Goal: Task Accomplishment & Management: Manage account settings

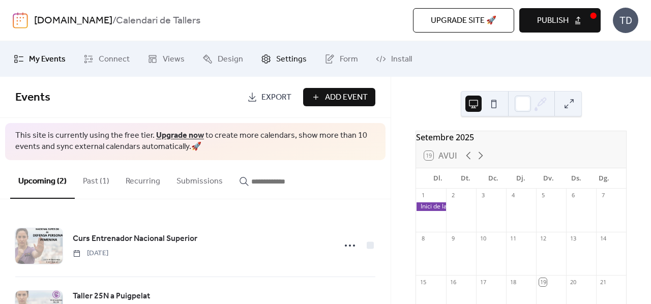
click at [275, 66] on link "Settings" at bounding box center [283, 58] width 61 height 27
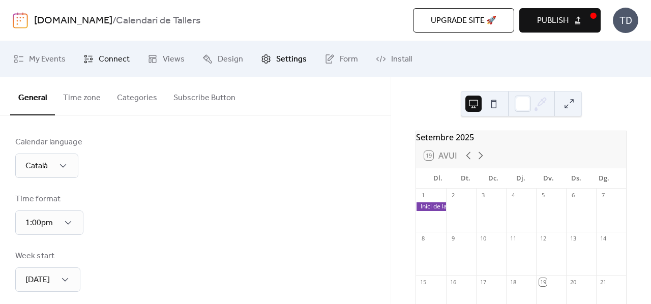
click at [116, 60] on span "Connect" at bounding box center [114, 59] width 31 height 12
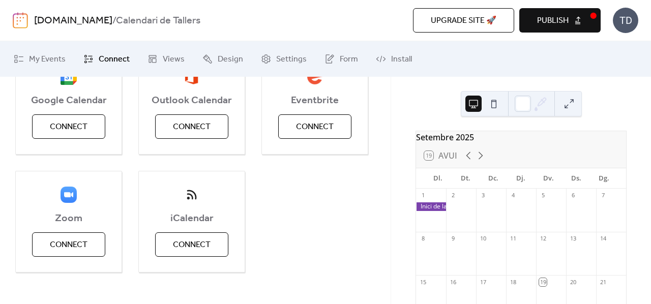
scroll to position [153, 0]
click at [84, 133] on span "Connect" at bounding box center [69, 127] width 38 height 12
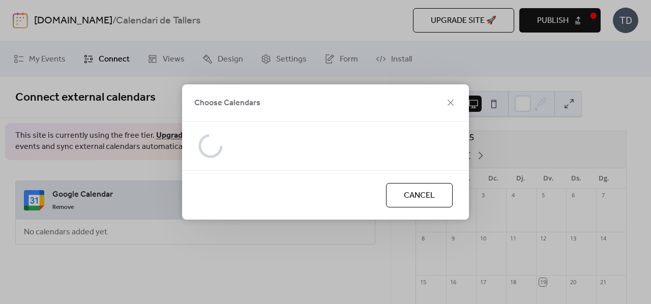
scroll to position [0, 0]
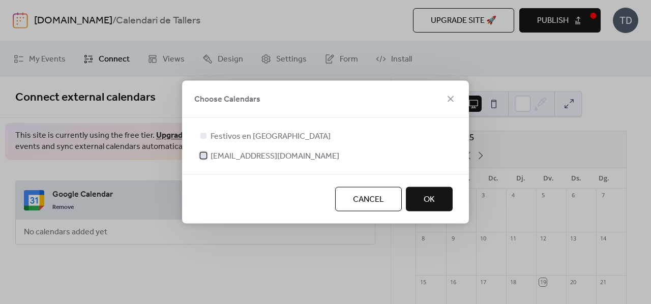
click at [205, 154] on div at bounding box center [204, 156] width 6 height 6
click at [426, 203] on span "OK" at bounding box center [429, 200] width 11 height 12
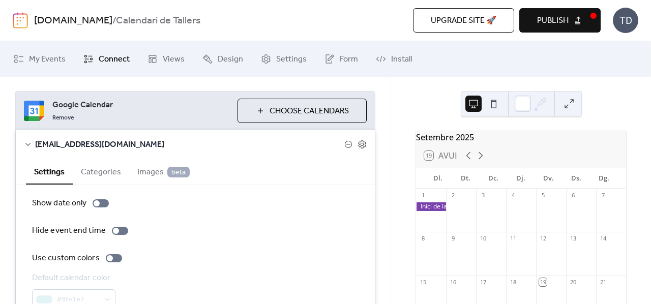
scroll to position [149, 0]
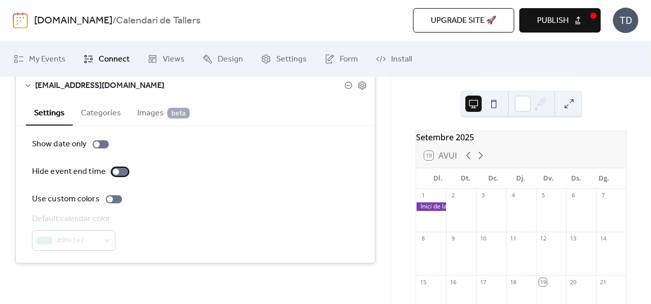
click at [122, 170] on div at bounding box center [120, 172] width 16 height 8
click at [119, 200] on div at bounding box center [114, 199] width 16 height 8
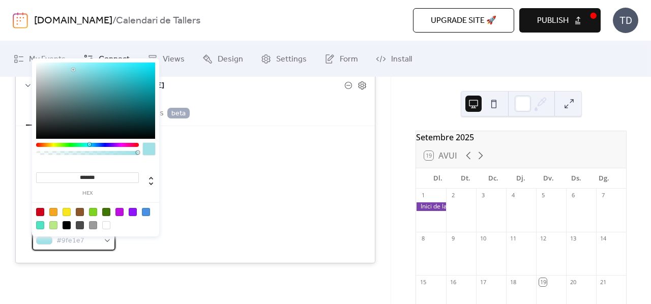
click at [107, 241] on div "#9fe1e7" at bounding box center [73, 241] width 83 height 20
click at [134, 208] on div at bounding box center [133, 212] width 8 height 8
type input "*******"
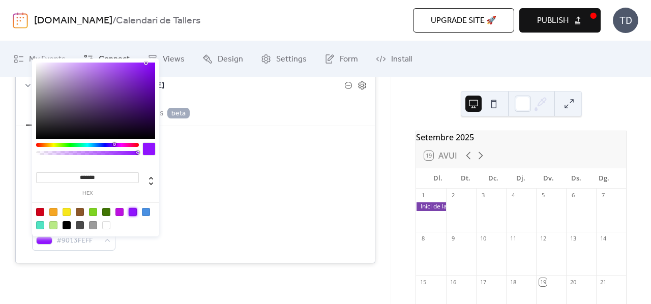
click at [207, 177] on div "Hide event end time" at bounding box center [195, 172] width 327 height 12
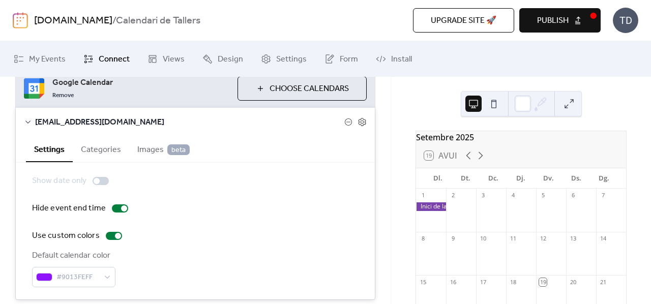
scroll to position [47, 0]
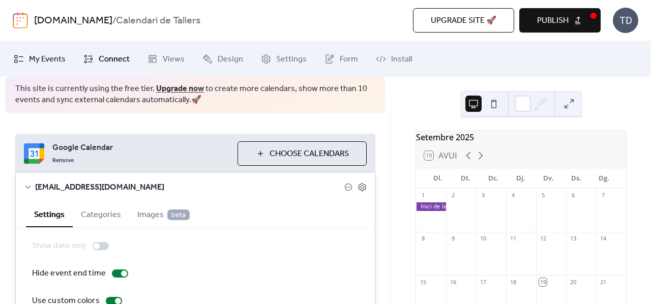
click at [55, 58] on span "My Events" at bounding box center [47, 59] width 37 height 12
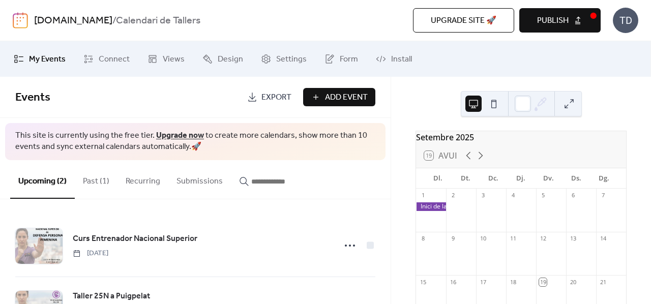
click at [544, 20] on span "Publish" at bounding box center [553, 21] width 32 height 12
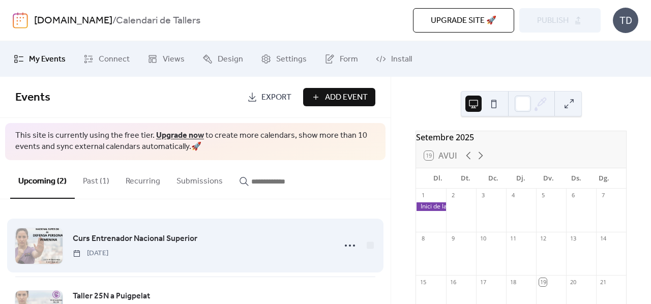
click at [231, 240] on div "Curs Entrenador Nacional Superior [DATE]" at bounding box center [201, 246] width 257 height 26
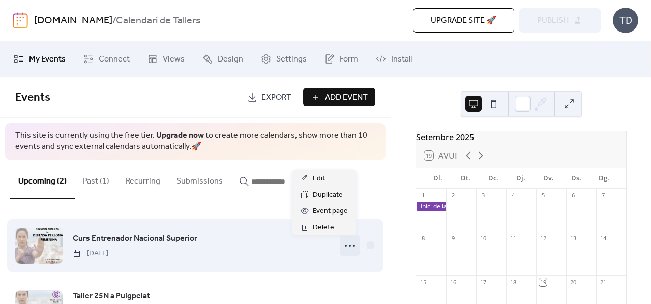
click at [349, 247] on icon at bounding box center [350, 246] width 16 height 16
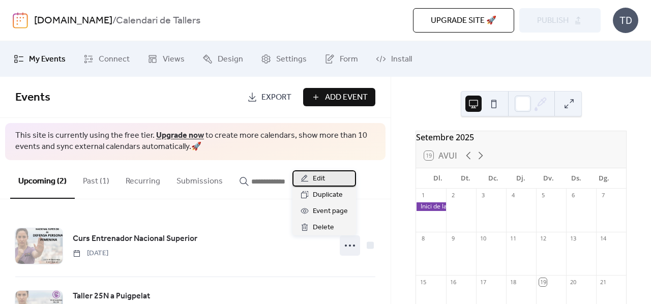
click at [335, 180] on div "Edit" at bounding box center [325, 178] width 64 height 16
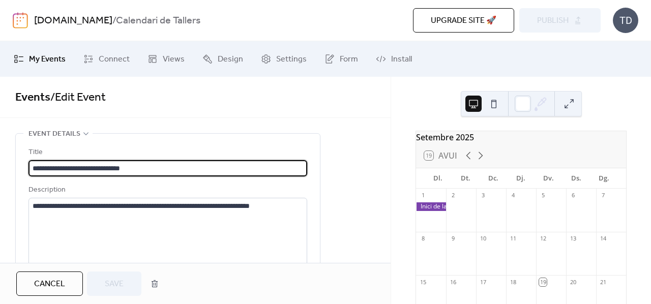
drag, startPoint x: 176, startPoint y: 170, endPoint x: 27, endPoint y: 168, distance: 148.1
click at [27, 168] on div "**********" at bounding box center [168, 273] width 304 height 279
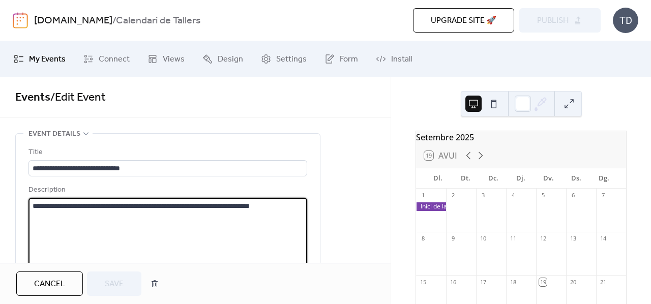
drag, startPoint x: 141, startPoint y: 218, endPoint x: 30, endPoint y: 205, distance: 111.7
click at [30, 205] on textarea "**********" at bounding box center [167, 236] width 279 height 77
click at [350, 123] on div "**********" at bounding box center [195, 170] width 391 height 186
